Goal: Information Seeking & Learning: Find specific fact

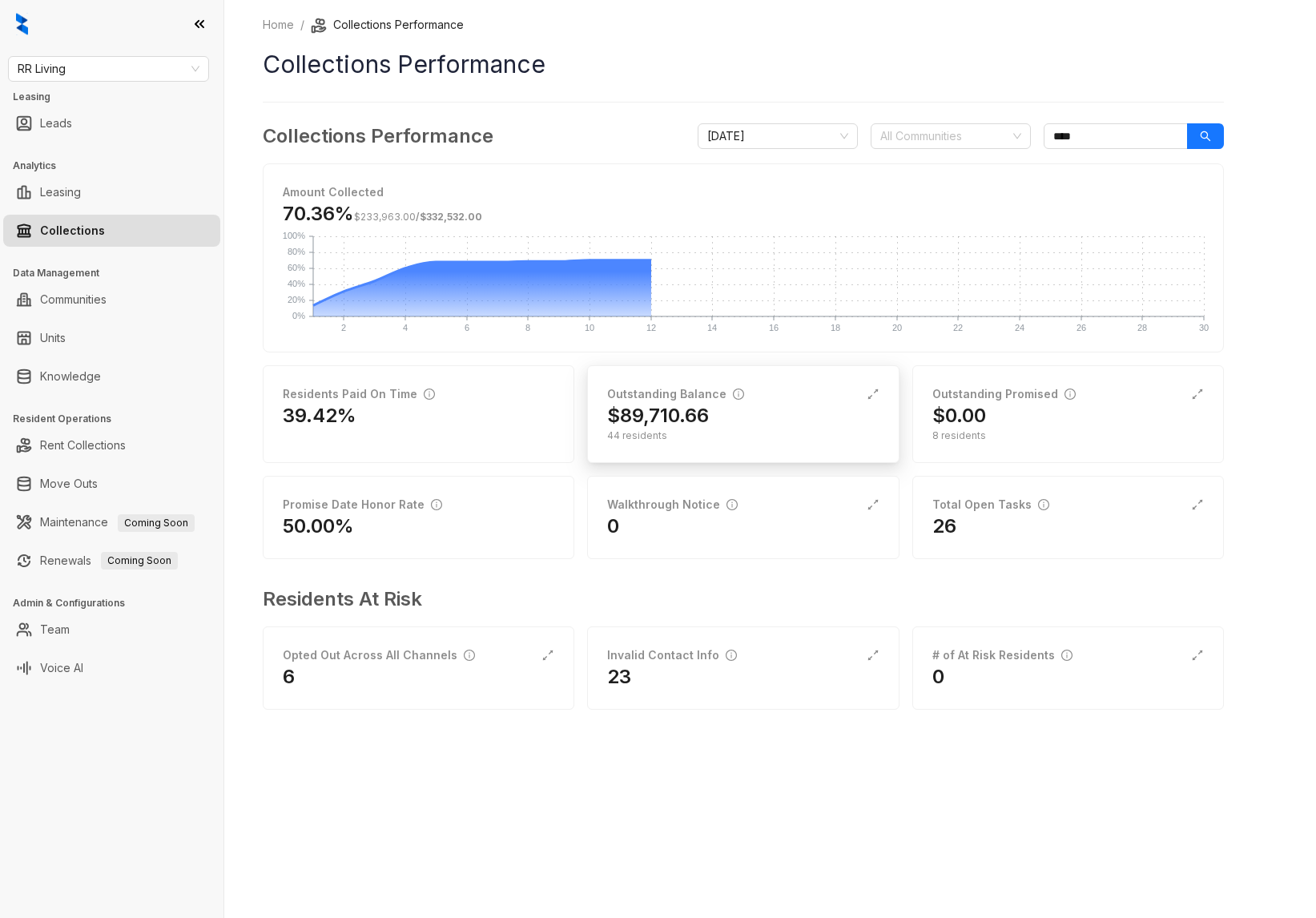
click at [785, 404] on div "$89,710.66" at bounding box center [742, 415] width 271 height 26
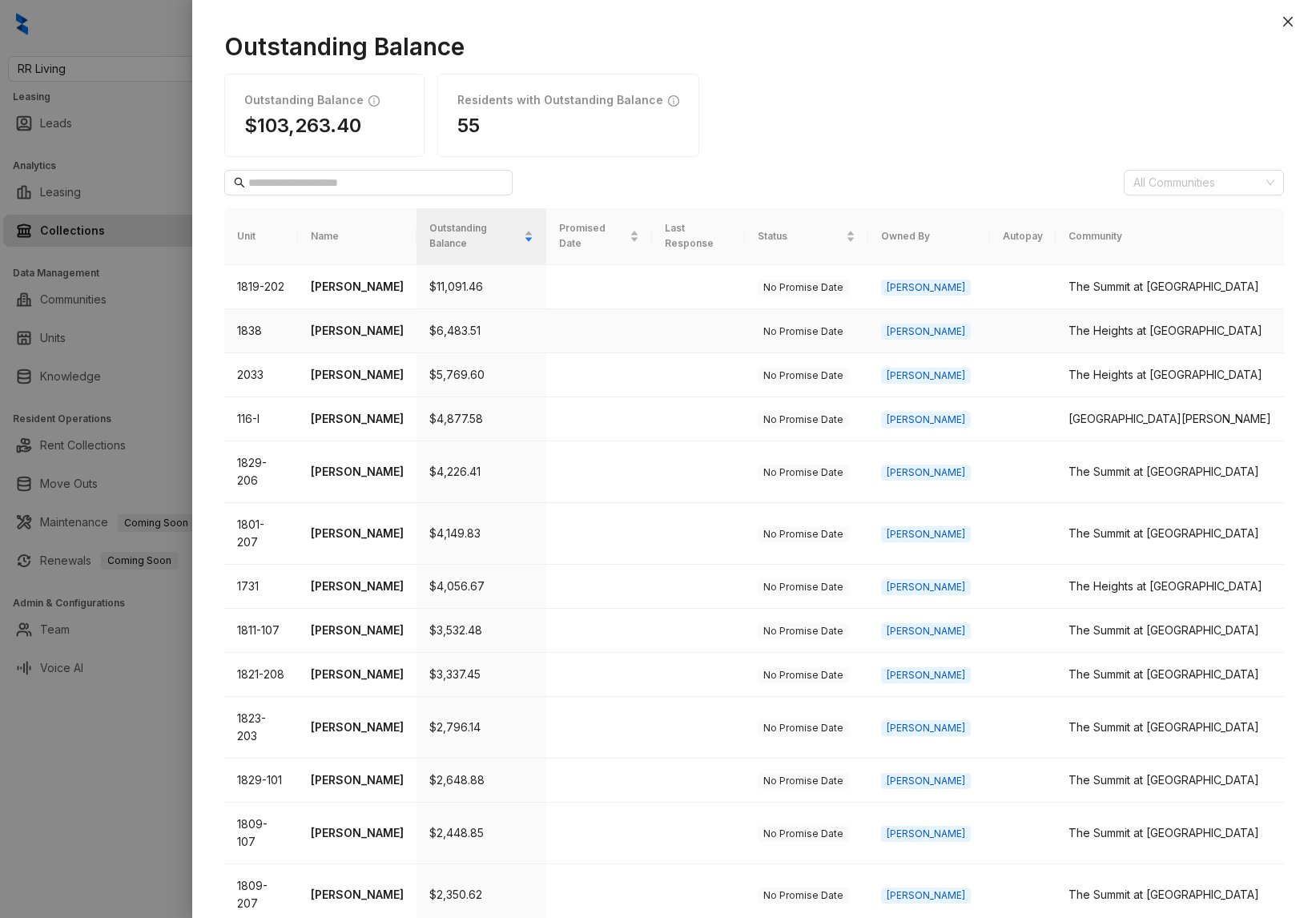
click at [355, 322] on p "[PERSON_NAME]" at bounding box center [357, 330] width 93 height 17
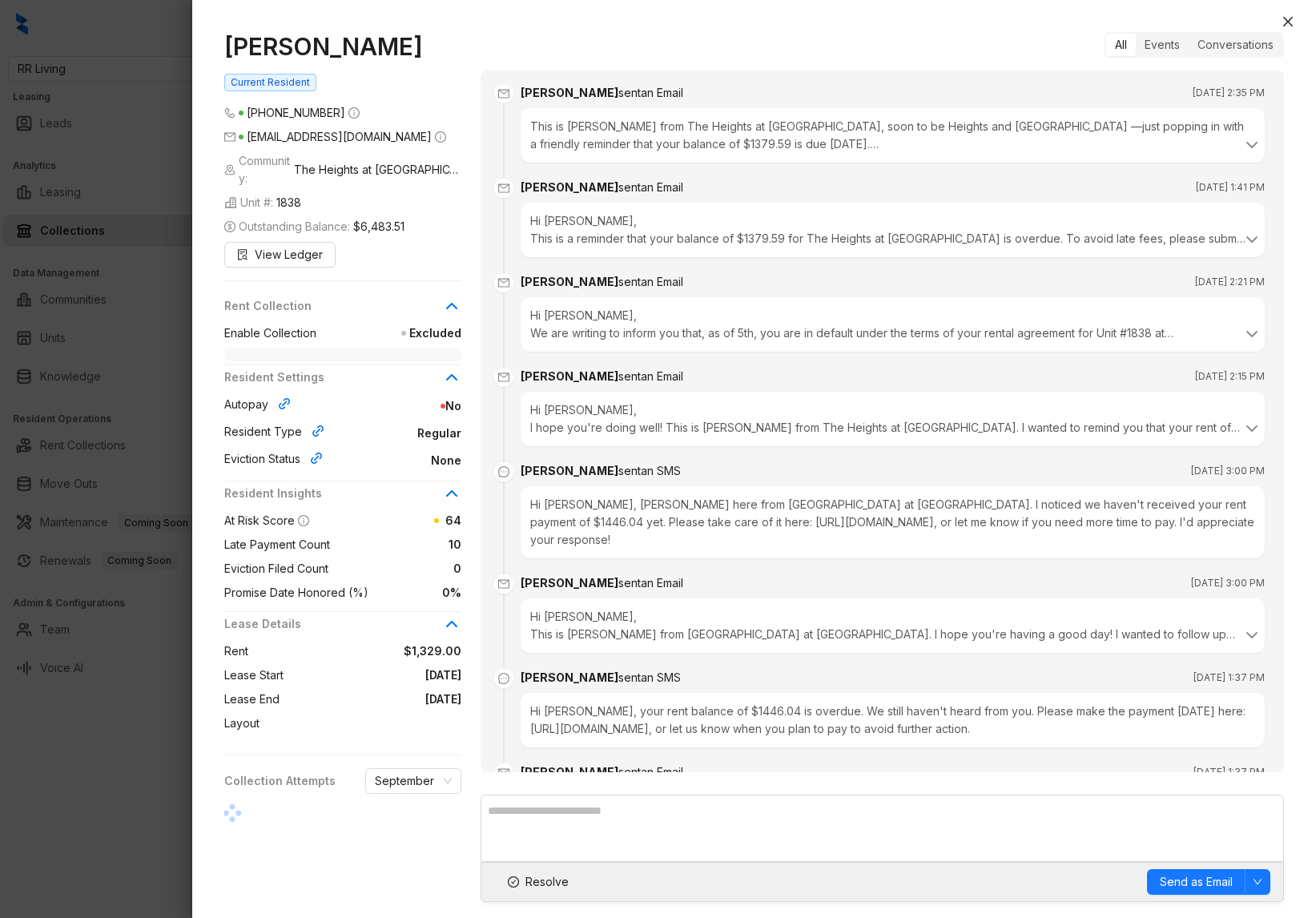
scroll to position [2685, 0]
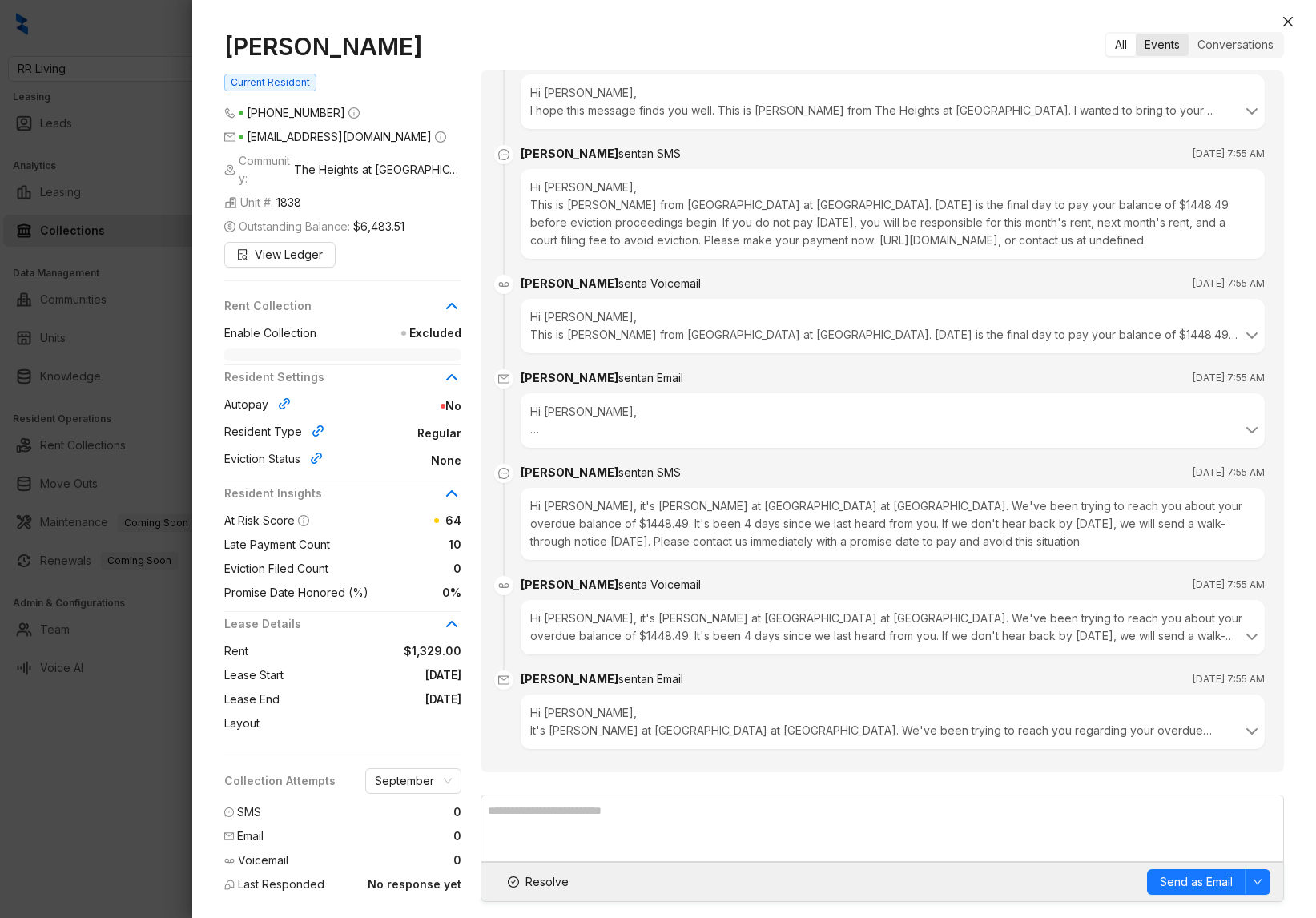
click at [1168, 46] on div "Events" at bounding box center [1162, 45] width 53 height 22
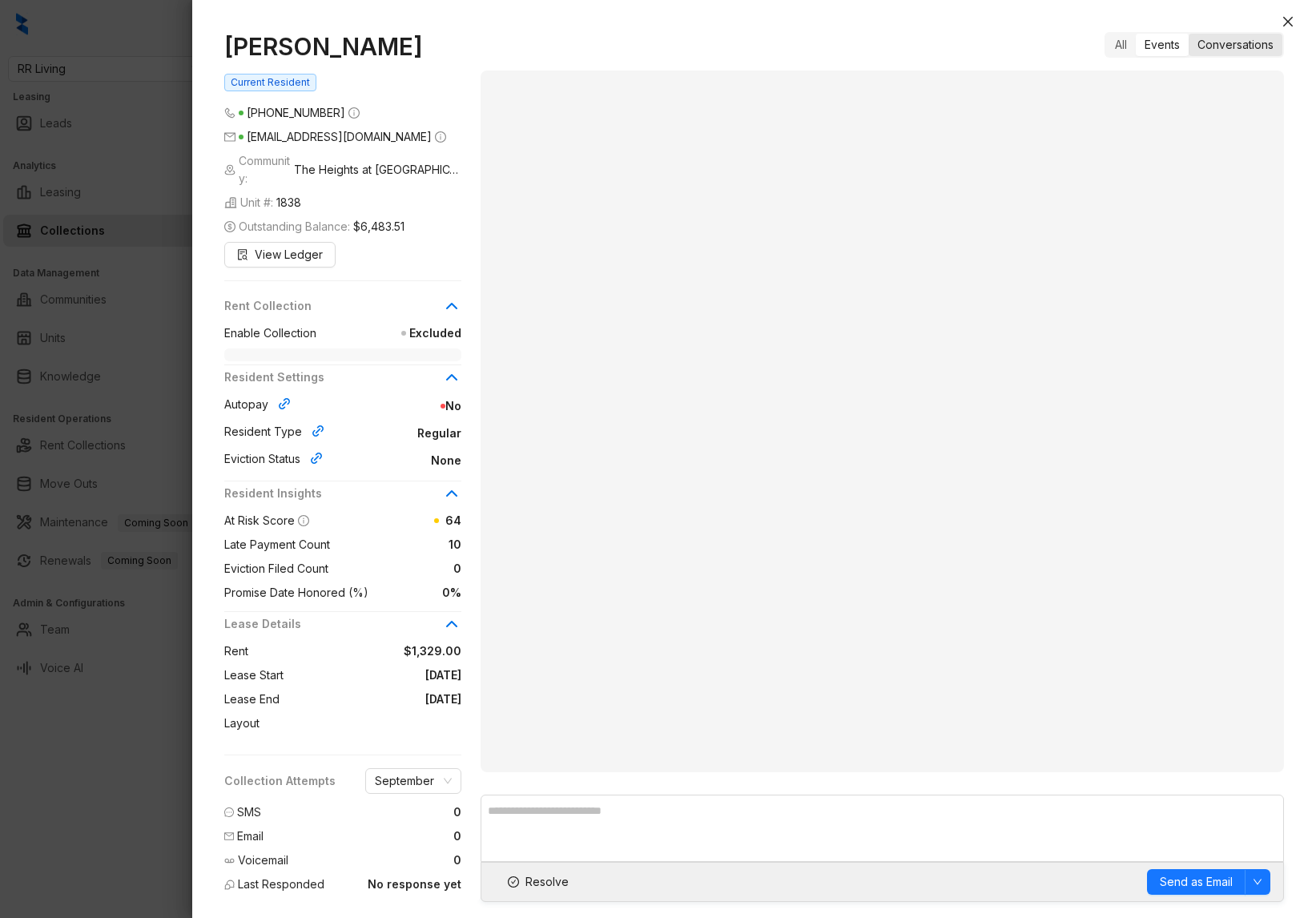
click at [1227, 46] on div "Conversations" at bounding box center [1235, 45] width 94 height 22
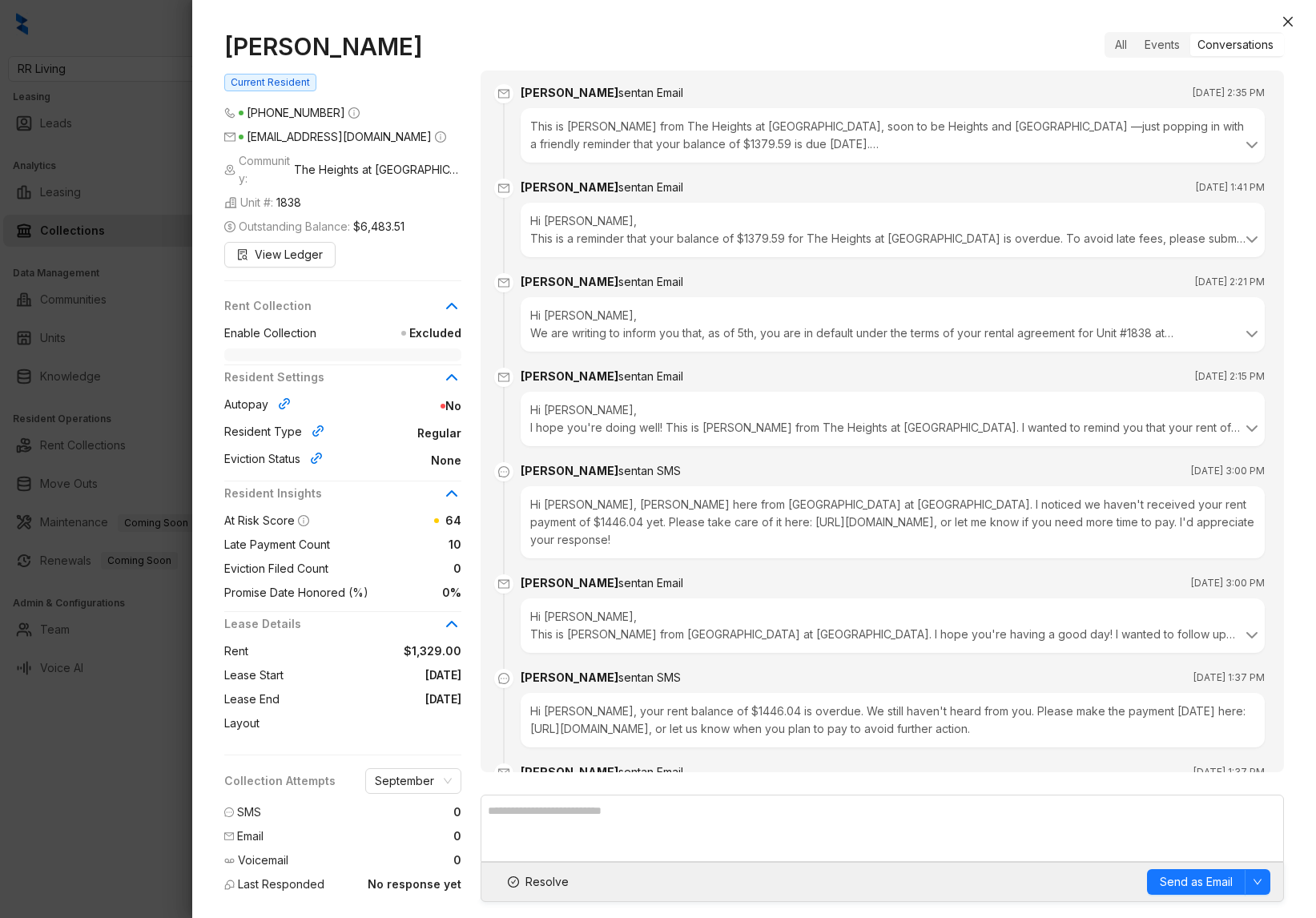
scroll to position [2685, 0]
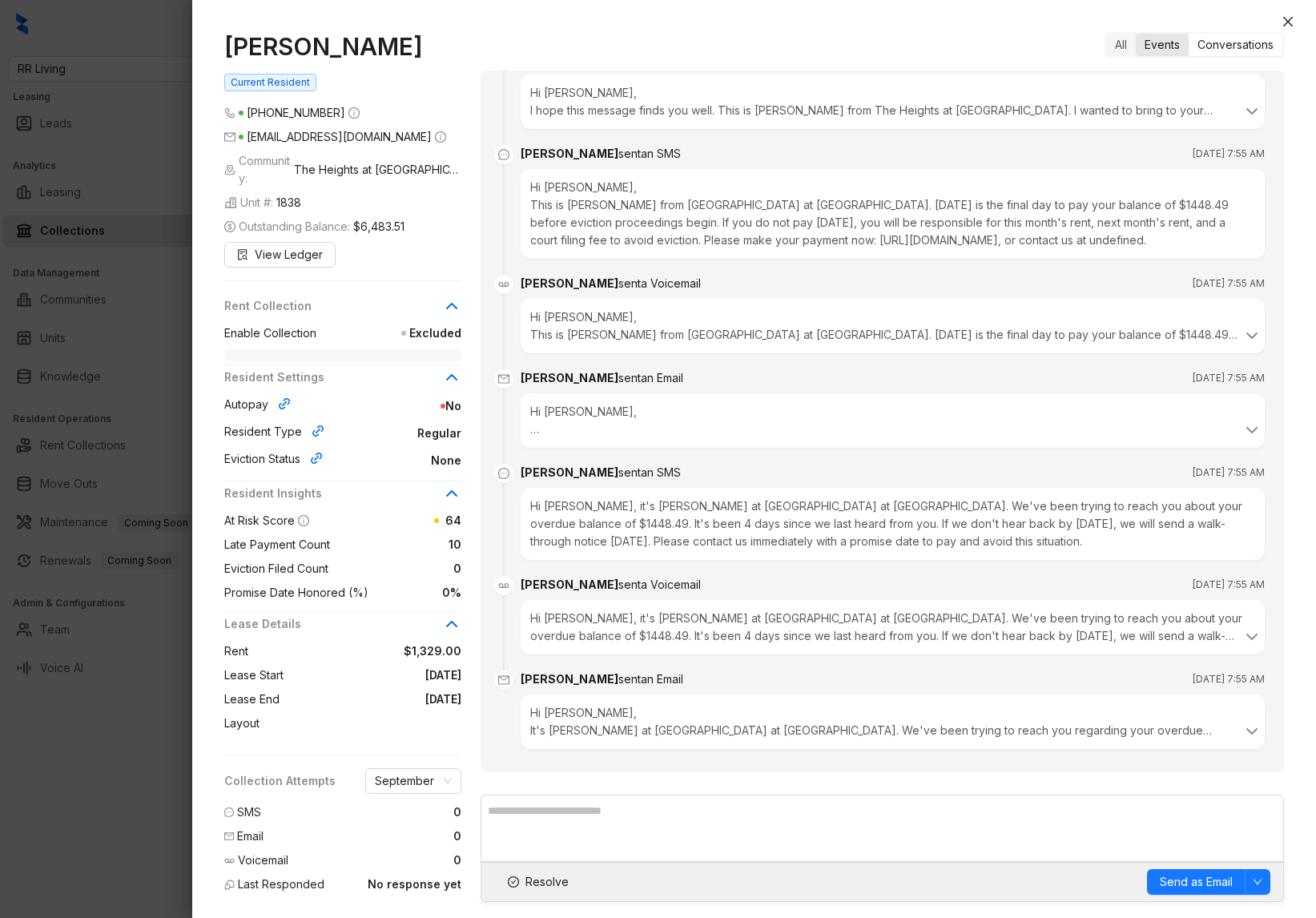
click at [1149, 47] on div "Events" at bounding box center [1162, 45] width 53 height 22
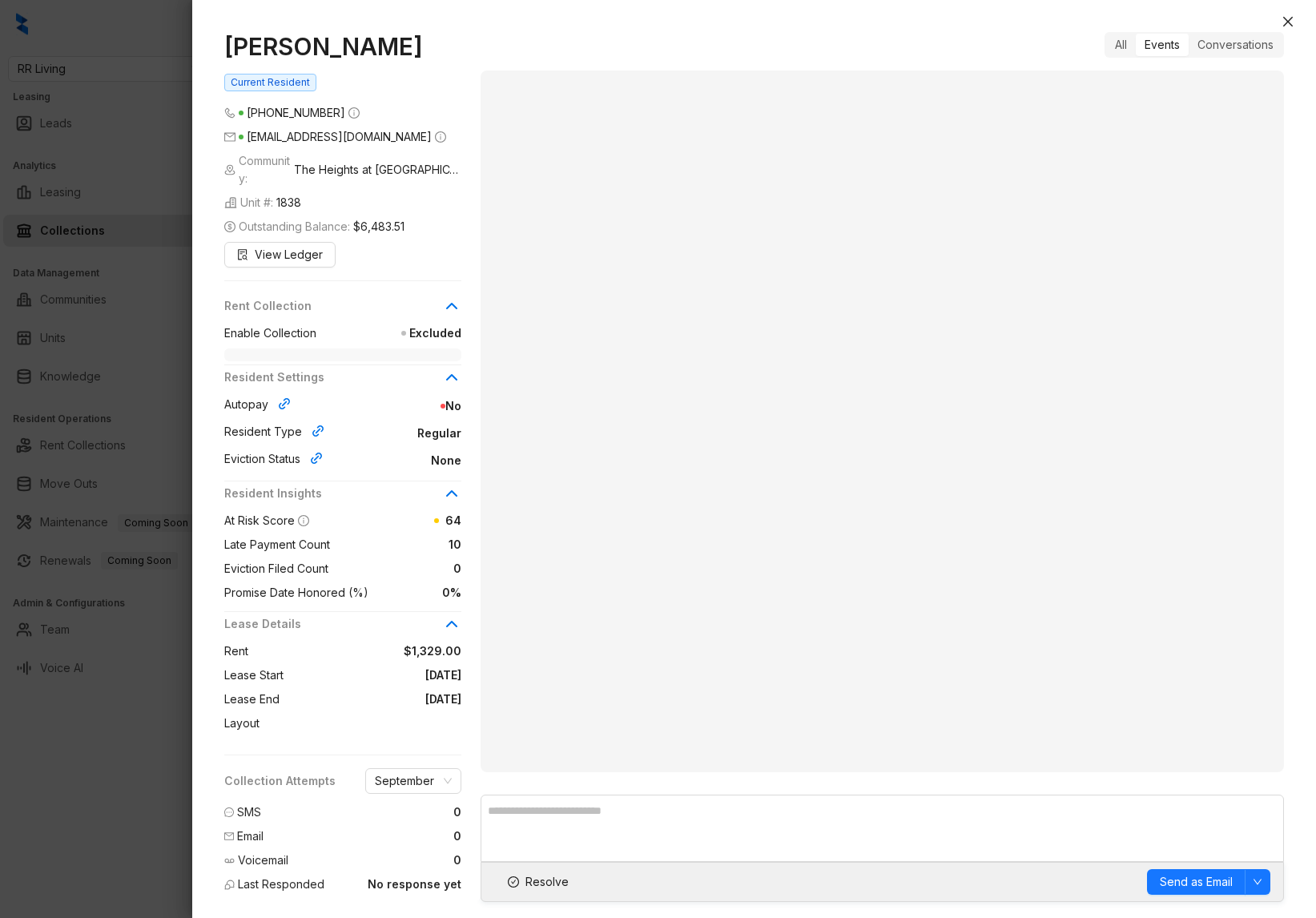
click at [299, 46] on h1 "[PERSON_NAME]" at bounding box center [342, 46] width 237 height 29
click at [299, 47] on h1 "[PERSON_NAME]" at bounding box center [342, 46] width 237 height 29
copy h1 "[PERSON_NAME]"
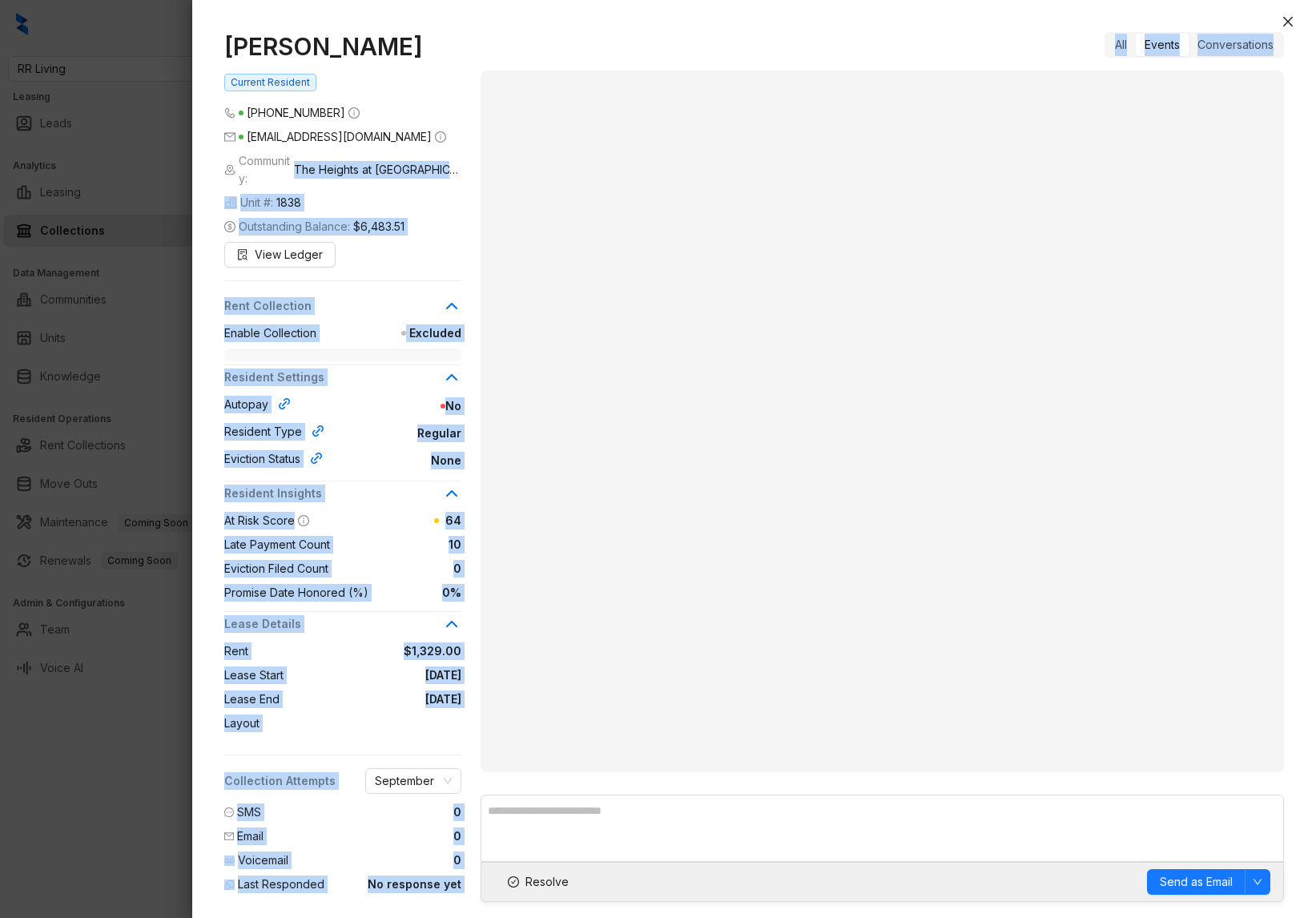
drag, startPoint x: 313, startPoint y: 162, endPoint x: 515, endPoint y: 162, distance: 202.0
click at [515, 162] on div "[PERSON_NAME] Current Resident [PHONE_NUMBER] [EMAIL_ADDRESS][DOMAIN_NAME] Comm…" at bounding box center [754, 467] width 1060 height 870
click at [318, 161] on span "The Heights at [GEOGRAPHIC_DATA]" at bounding box center [377, 169] width 167 height 17
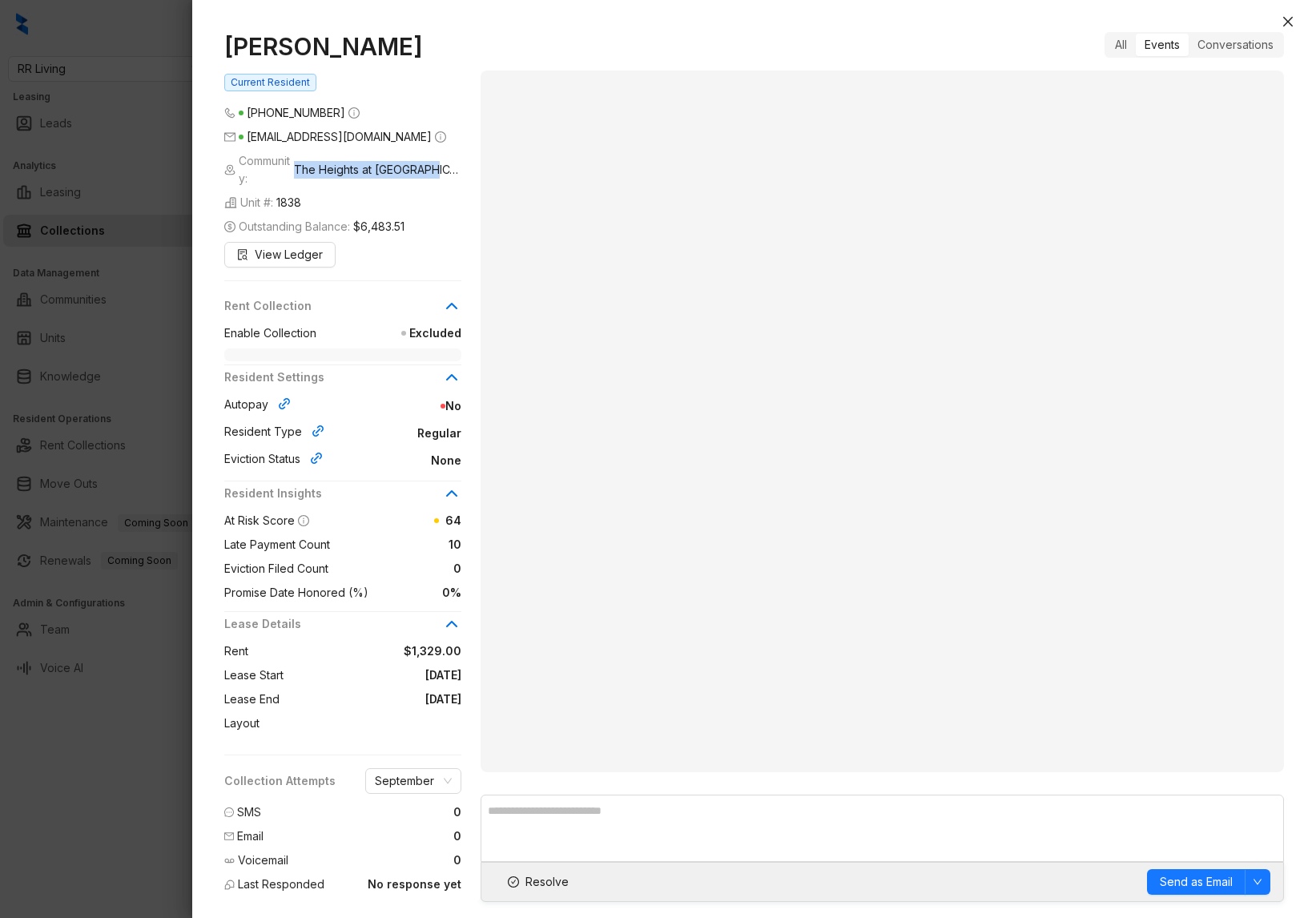
drag, startPoint x: 313, startPoint y: 158, endPoint x: 438, endPoint y: 158, distance: 125.0
click at [438, 158] on div "Community: [GEOGRAPHIC_DATA] at [GEOGRAPHIC_DATA]" at bounding box center [342, 170] width 237 height 35
copy span "The Heights at [GEOGRAPHIC_DATA]"
click at [294, 194] on span "1838" at bounding box center [289, 202] width 25 height 17
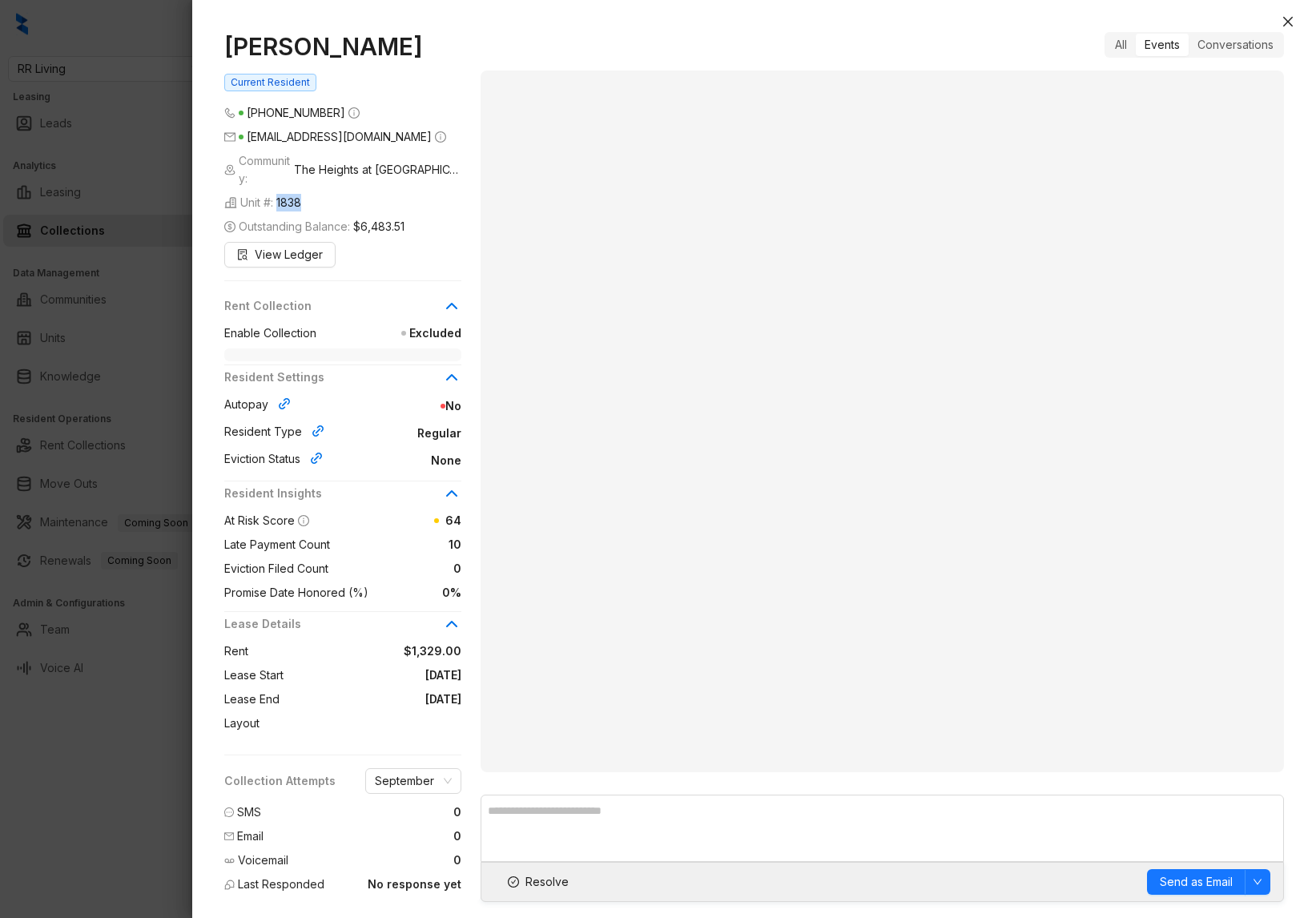
copy span "1838"
click at [135, 196] on div at bounding box center [658, 459] width 1316 height 918
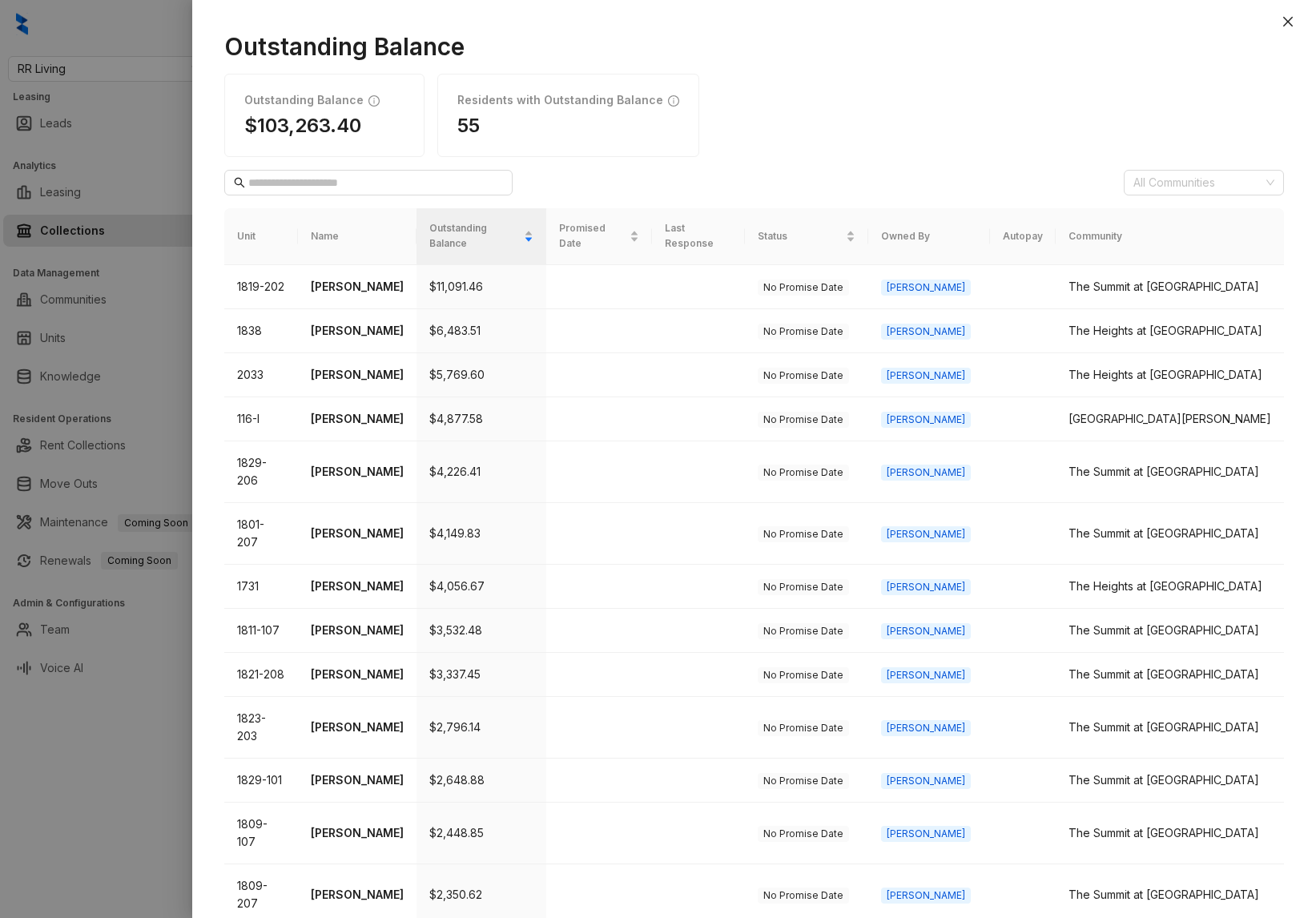
click at [49, 138] on div at bounding box center [658, 459] width 1316 height 918
